Goal: Download file/media

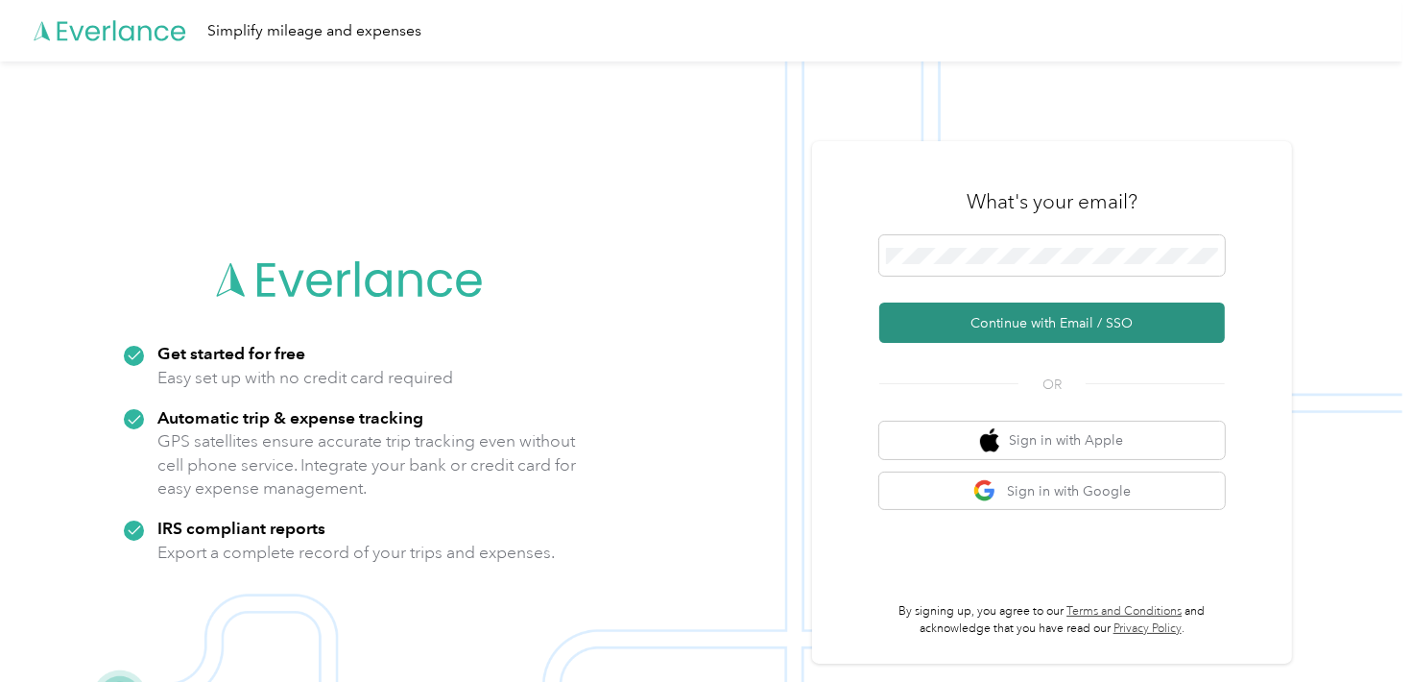
click at [980, 319] on button "Continue with Email / SSO" at bounding box center [1052, 322] width 346 height 40
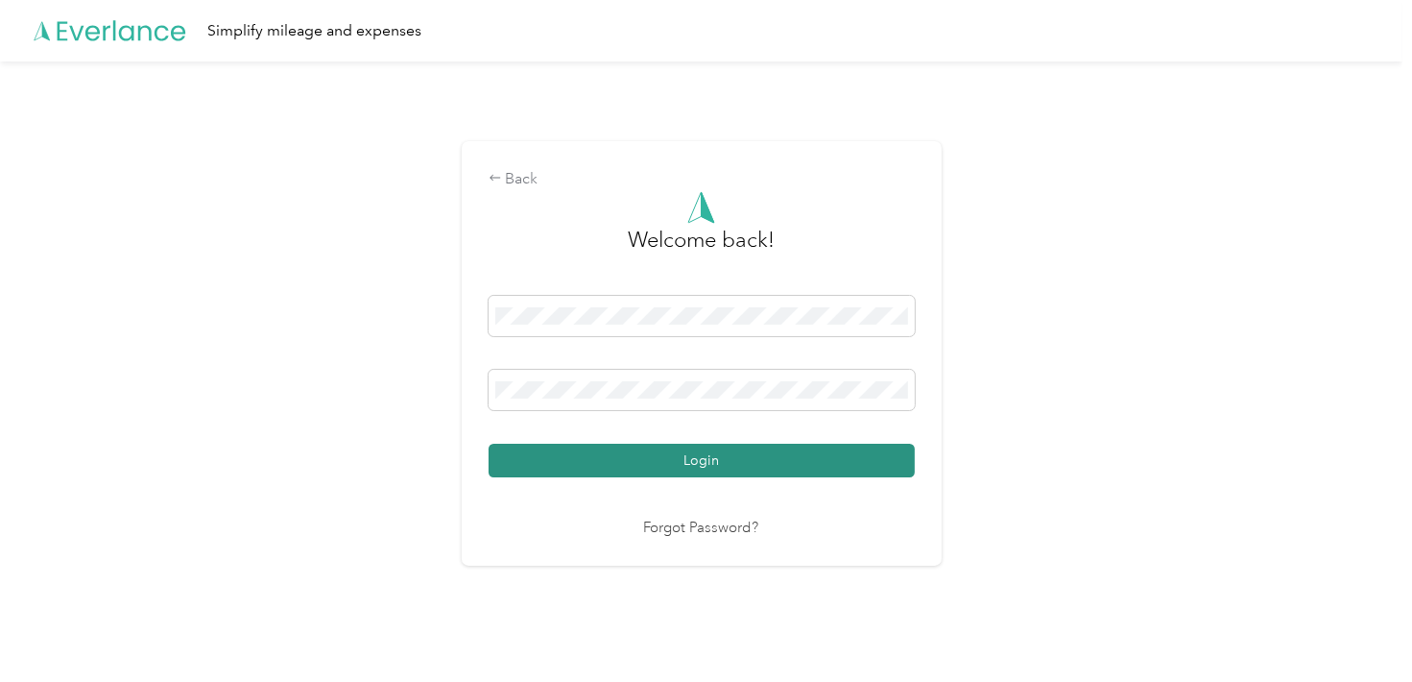
click at [711, 466] on button "Login" at bounding box center [702, 461] width 426 height 34
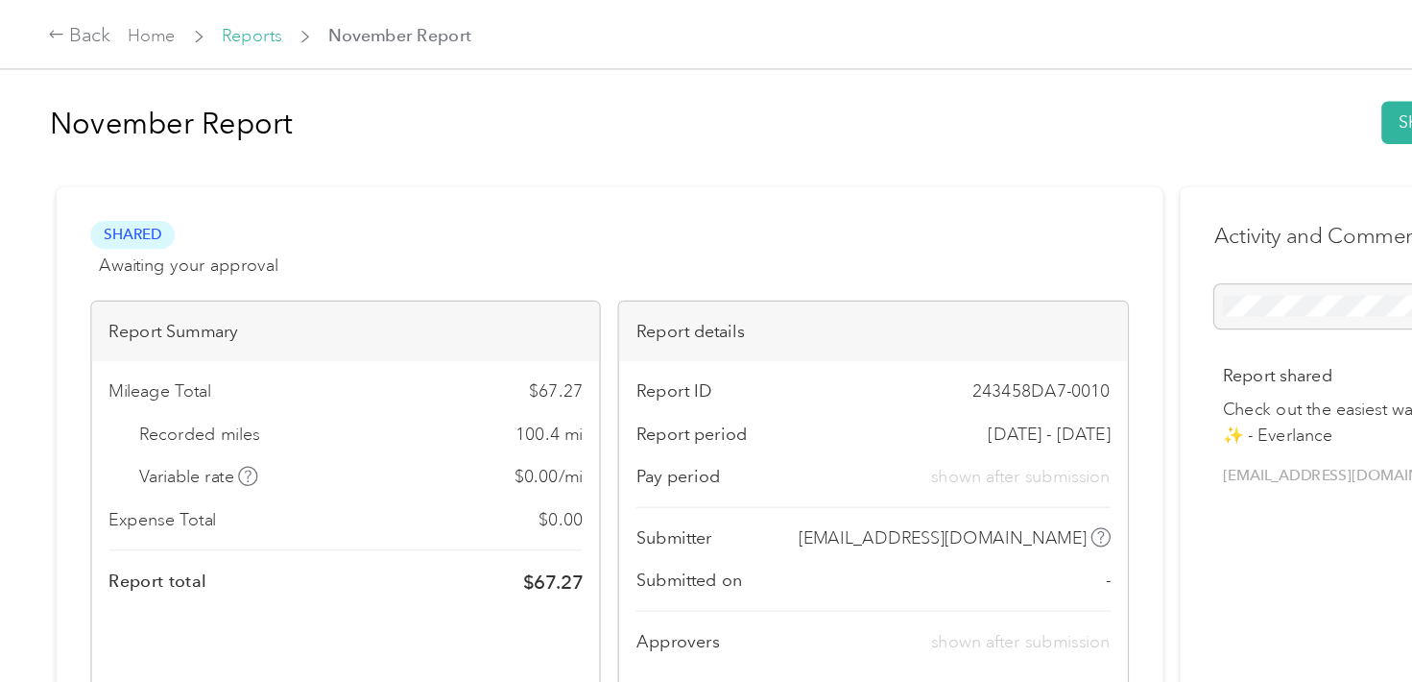
click at [194, 27] on link "Reports" at bounding box center [199, 28] width 47 height 16
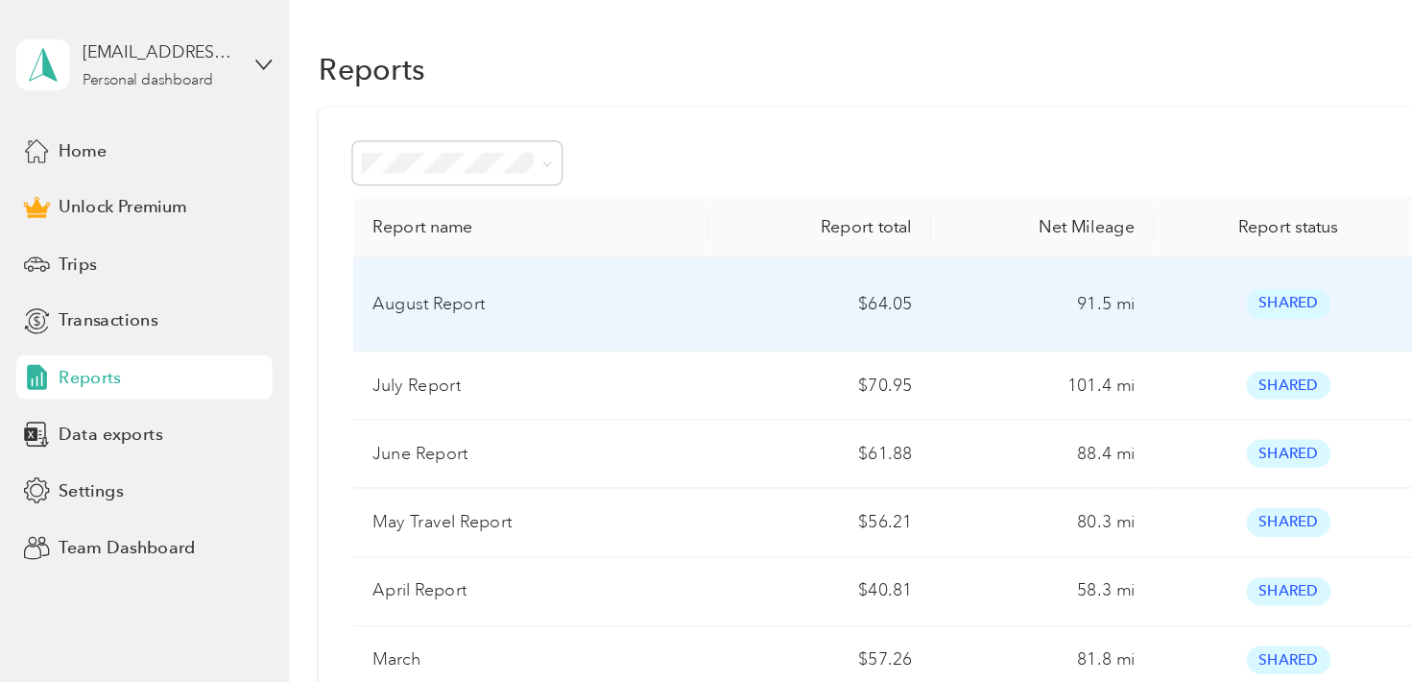
click at [445, 230] on div "August Report" at bounding box center [419, 238] width 250 height 21
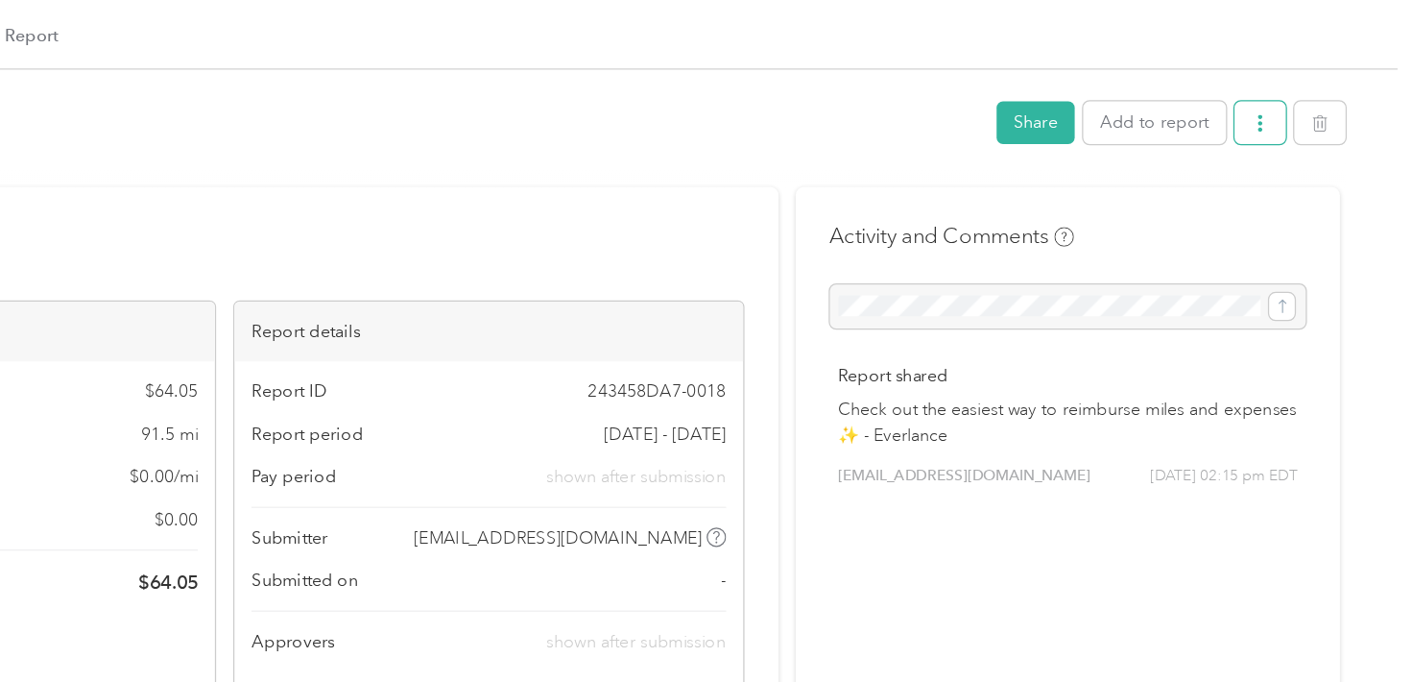
click at [1275, 98] on button "button" at bounding box center [1295, 97] width 40 height 34
click at [1229, 179] on li "Download" at bounding box center [1240, 167] width 141 height 34
click at [1242, 163] on span "Download" at bounding box center [1235, 166] width 63 height 20
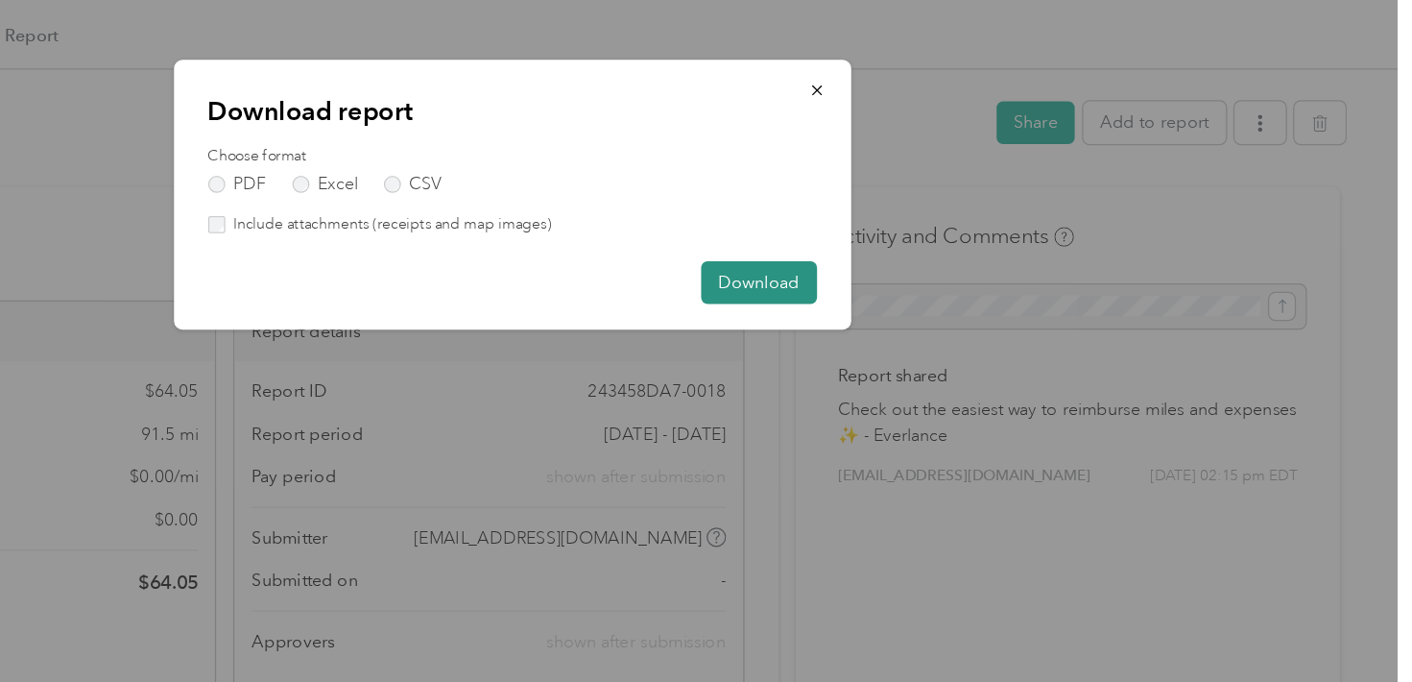
click at [885, 217] on button "Download" at bounding box center [899, 222] width 91 height 34
